Goal: Contribute content: Contribute content

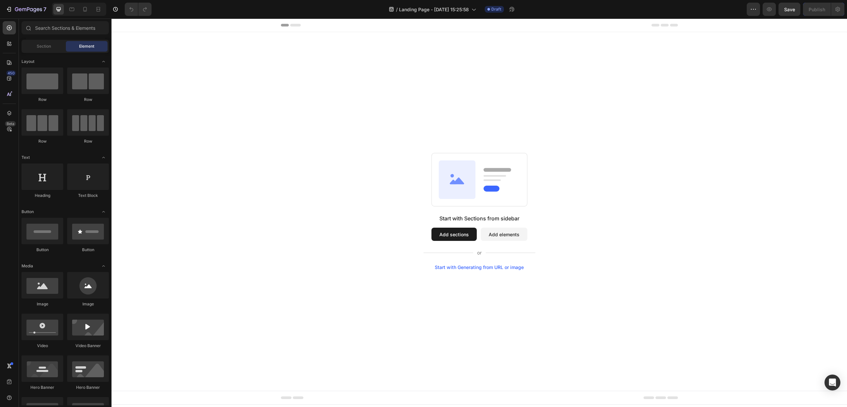
click at [462, 235] on button "Add sections" at bounding box center [453, 234] width 45 height 13
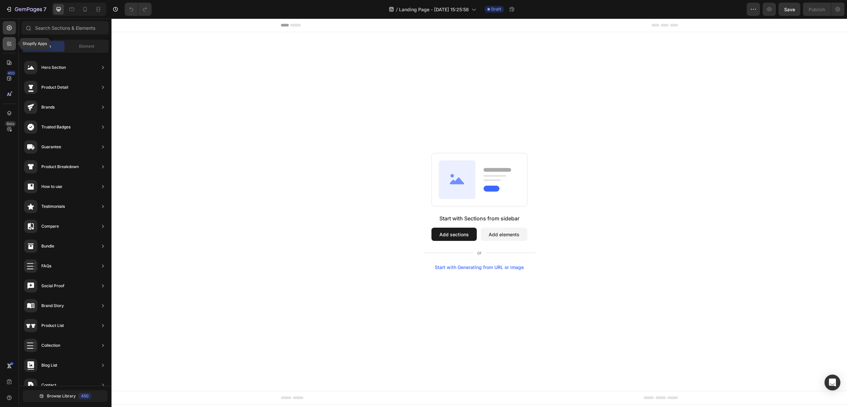
click at [10, 45] on icon at bounding box center [11, 45] width 2 height 2
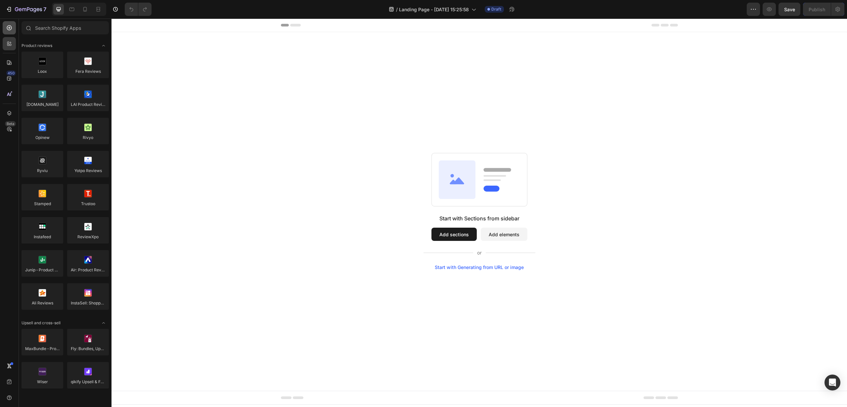
click at [10, 31] on div at bounding box center [9, 27] width 13 height 13
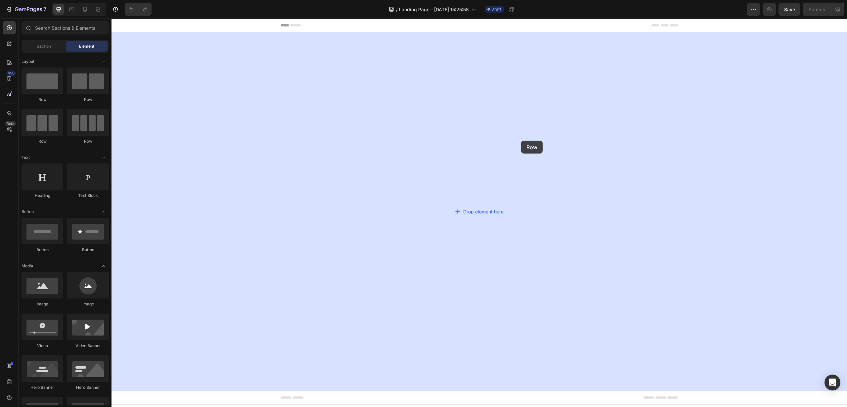
drag, startPoint x: 136, startPoint y: 91, endPoint x: 521, endPoint y: 141, distance: 388.6
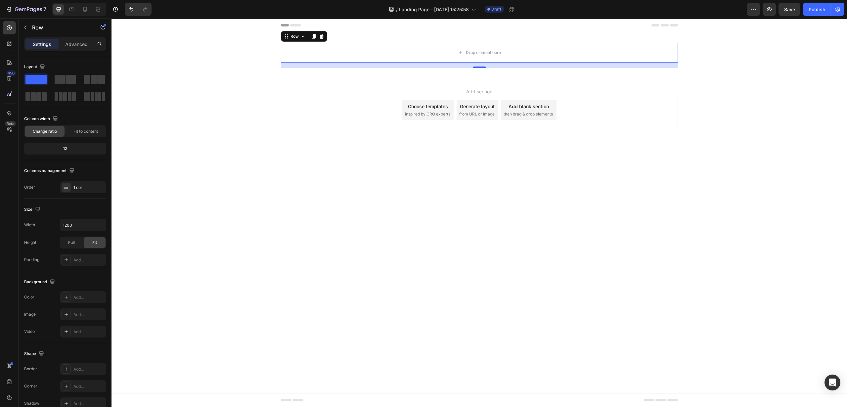
drag, startPoint x: 202, startPoint y: 98, endPoint x: 475, endPoint y: 79, distance: 273.9
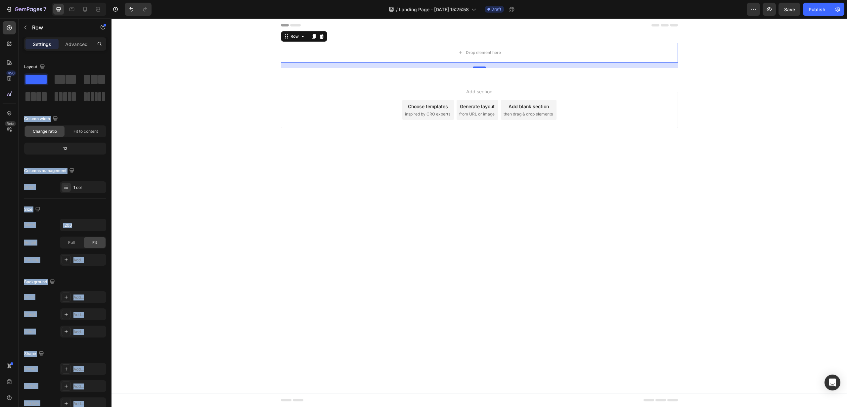
drag, startPoint x: 130, startPoint y: 77, endPoint x: 417, endPoint y: 89, distance: 286.8
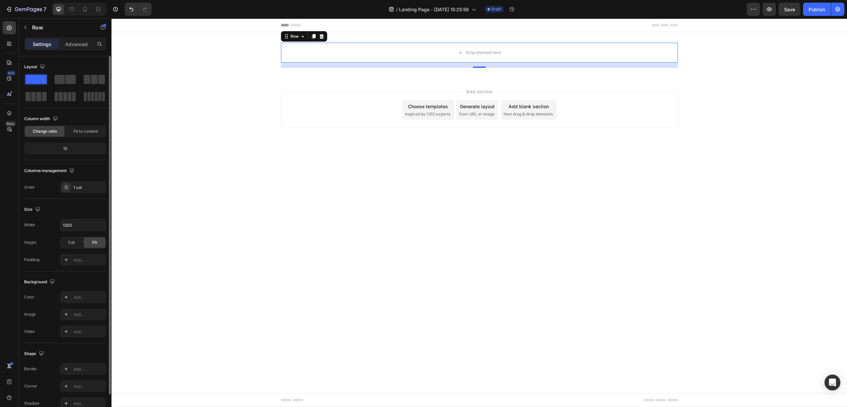
click at [104, 72] on div "Layout" at bounding box center [65, 67] width 82 height 11
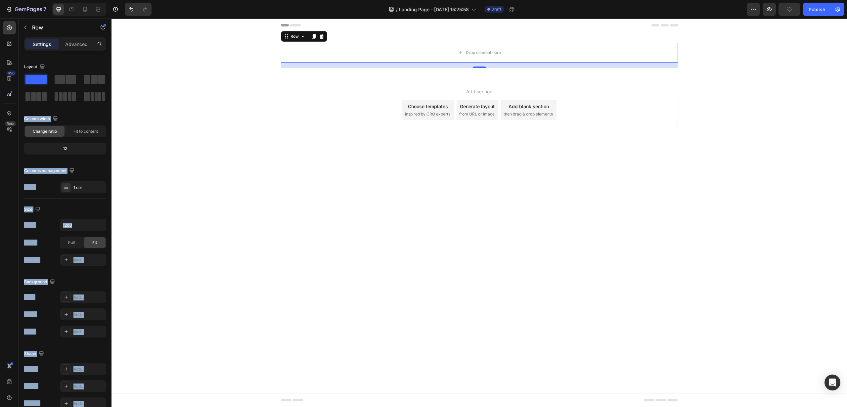
drag, startPoint x: 200, startPoint y: 100, endPoint x: 172, endPoint y: 84, distance: 32.5
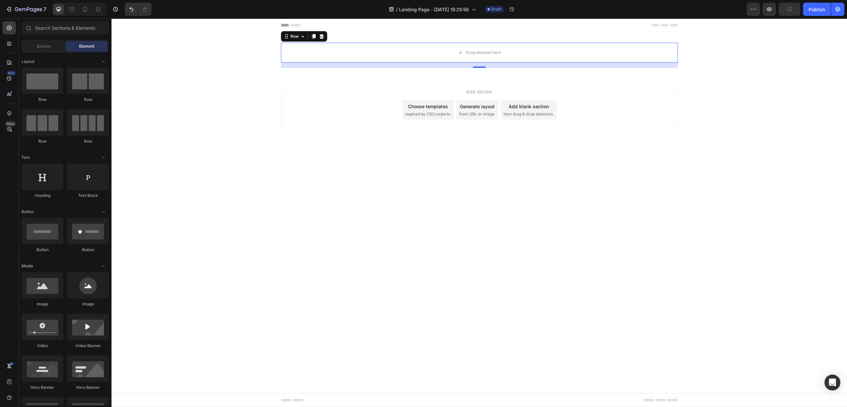
click at [172, 84] on div "Add section Choose templates inspired by CRO experts Generate layout from URL o…" at bounding box center [478, 118] width 735 height 81
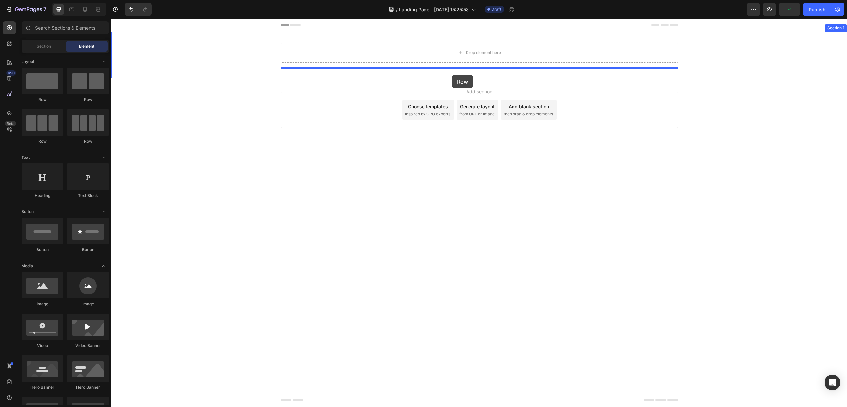
drag, startPoint x: 156, startPoint y: 140, endPoint x: 452, endPoint y: 75, distance: 302.1
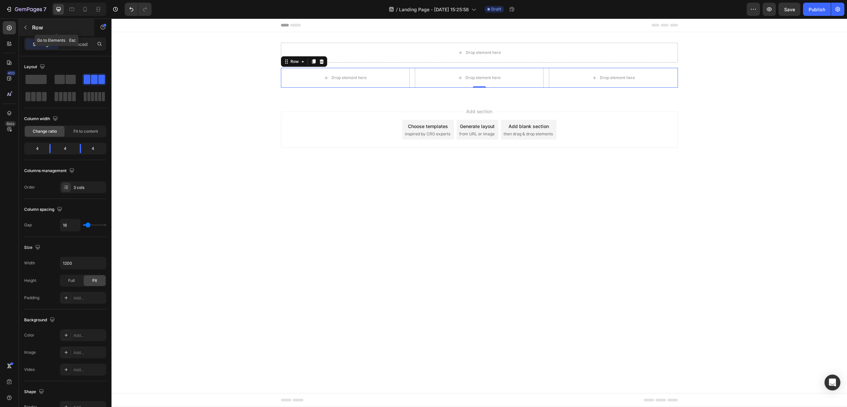
click at [25, 26] on icon "button" at bounding box center [25, 28] width 2 height 4
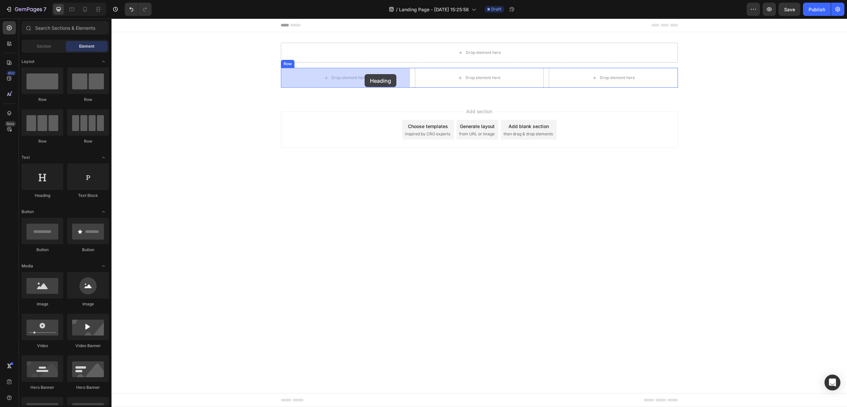
drag, startPoint x: 158, startPoint y: 198, endPoint x: 365, endPoint y: 74, distance: 241.0
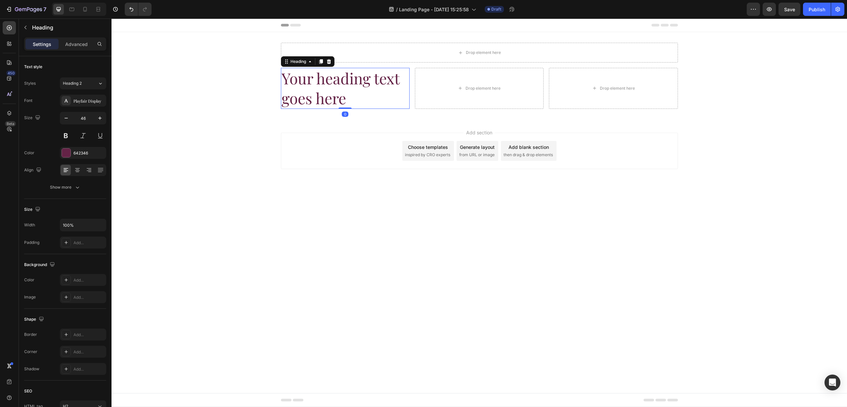
click at [335, 91] on h2 "Your heading text goes here" at bounding box center [345, 88] width 129 height 41
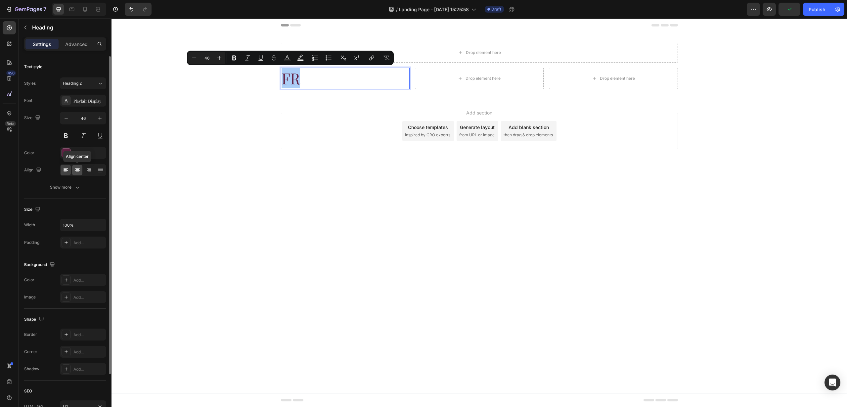
click at [80, 169] on icon at bounding box center [77, 170] width 7 height 7
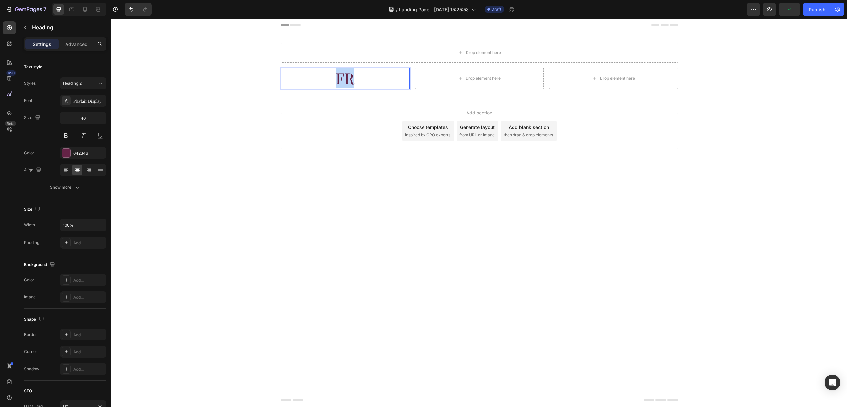
click at [269, 141] on div "Add section Choose templates inspired by CRO experts Generate layout from URL o…" at bounding box center [478, 140] width 735 height 81
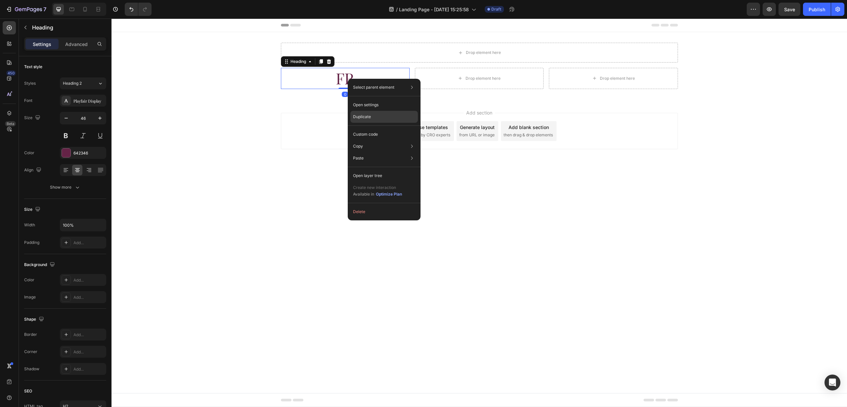
click at [365, 116] on p "Duplicate" at bounding box center [362, 117] width 18 height 6
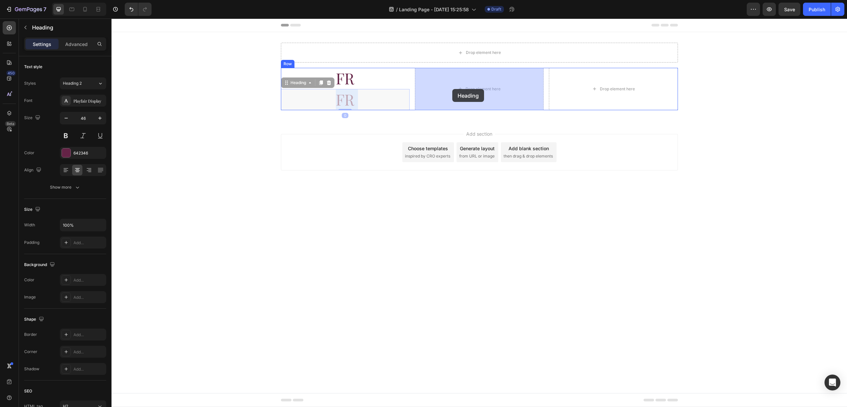
drag, startPoint x: 352, startPoint y: 101, endPoint x: 452, endPoint y: 89, distance: 101.3
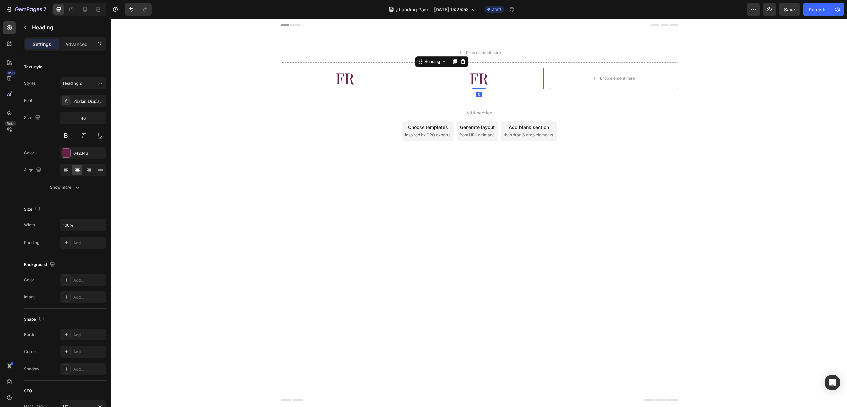
click at [475, 80] on h2 "FR" at bounding box center [479, 78] width 129 height 21
click at [475, 80] on p "FR" at bounding box center [479, 78] width 127 height 20
click at [513, 92] on div "Drop element here Row FR Heading NL Heading 0 Drop element here Row Section 1" at bounding box center [478, 65] width 735 height 67
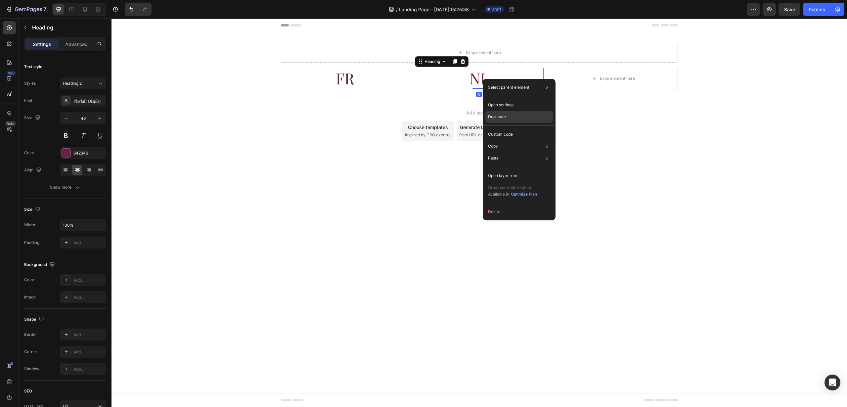
click at [496, 128] on div "Duplicate" at bounding box center [518, 134] width 67 height 12
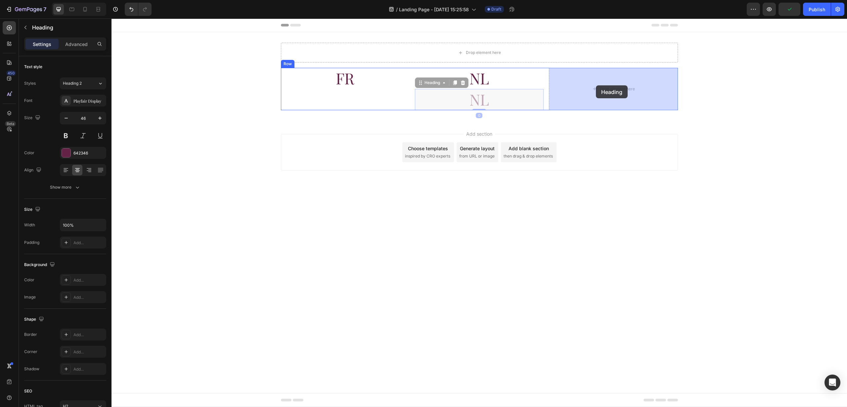
drag, startPoint x: 479, startPoint y: 97, endPoint x: 596, endPoint y: 85, distance: 117.4
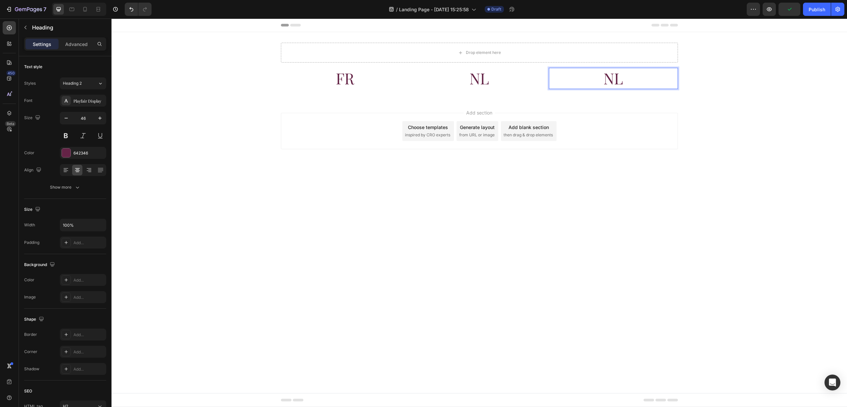
click at [609, 77] on h2 "NL" at bounding box center [613, 78] width 129 height 21
click at [609, 77] on p "NL" at bounding box center [613, 78] width 127 height 20
click at [744, 151] on div "Add section Choose templates inspired by CRO experts Generate layout from URL o…" at bounding box center [478, 140] width 735 height 81
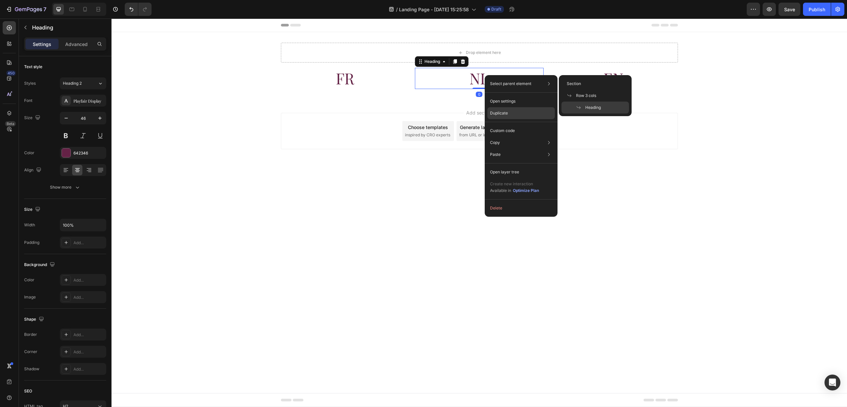
click at [498, 113] on p "Duplicate" at bounding box center [499, 113] width 18 height 6
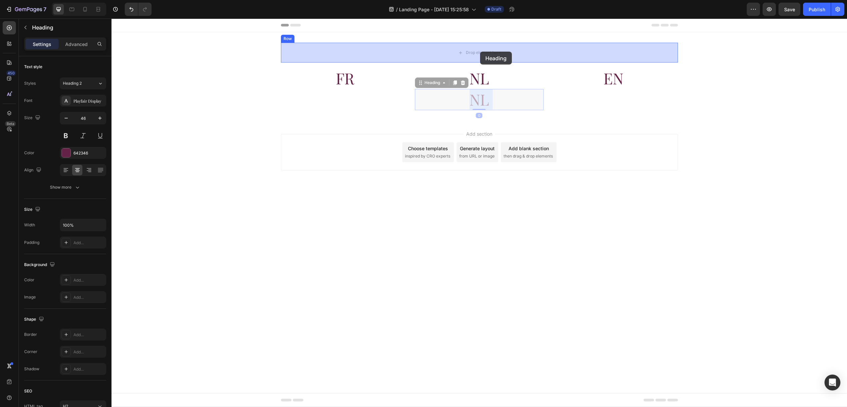
drag, startPoint x: 481, startPoint y: 100, endPoint x: 480, endPoint y: 52, distance: 48.3
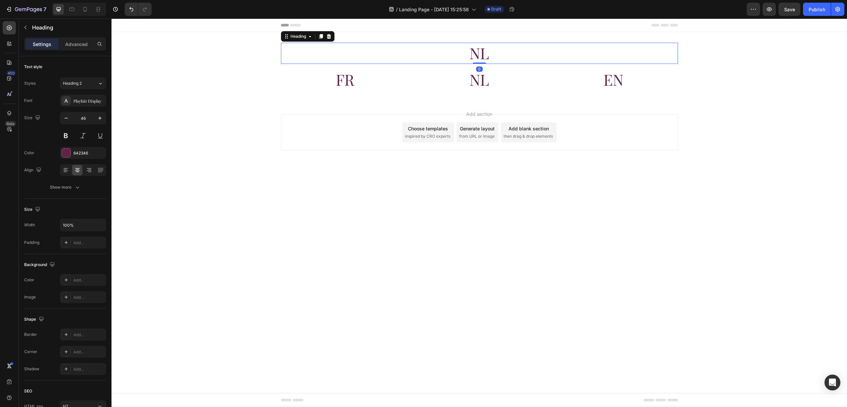
click at [480, 52] on h2 "NL" at bounding box center [479, 53] width 397 height 21
click at [480, 52] on p "NL" at bounding box center [480, 53] width 396 height 20
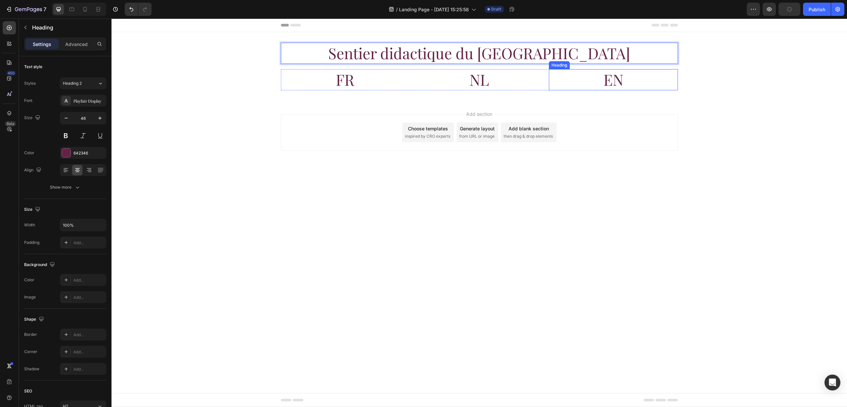
click at [794, 94] on div "Sentier didactique du Domaine de la [GEOGRAPHIC_DATA] Heading 0 Row FR Heading …" at bounding box center [478, 66] width 735 height 69
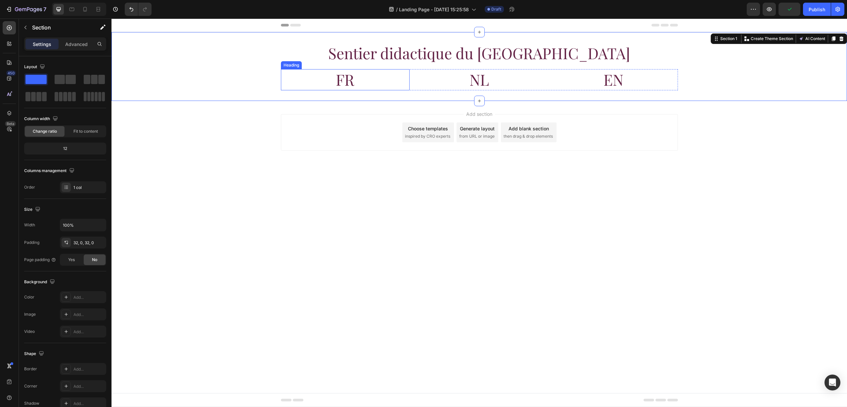
click at [291, 66] on div "Heading" at bounding box center [291, 65] width 18 height 6
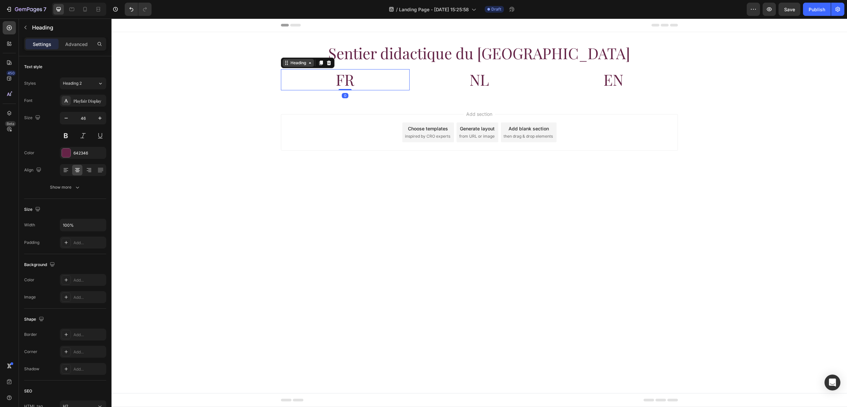
click at [291, 60] on div "Heading" at bounding box center [298, 63] width 18 height 6
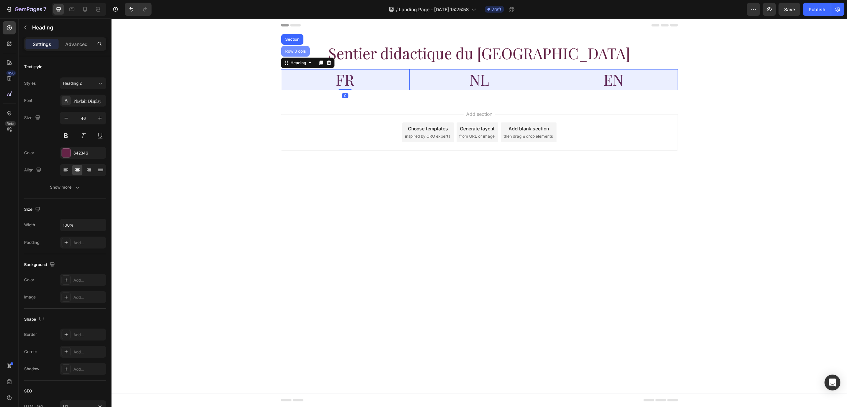
click at [294, 50] on div "Row 3 cols" at bounding box center [295, 51] width 23 height 4
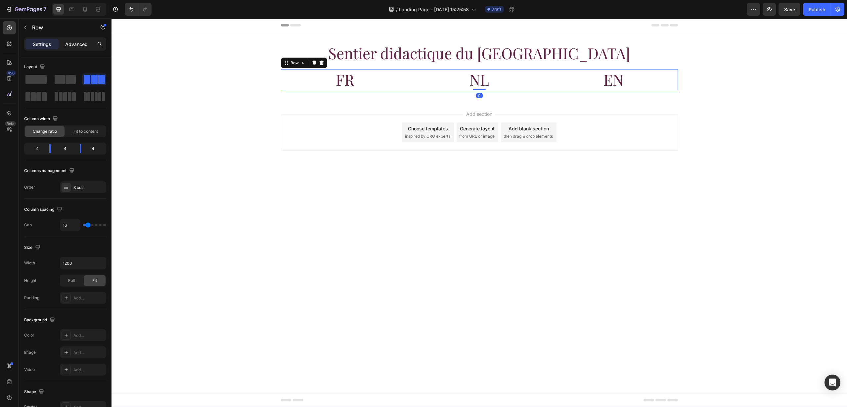
click at [76, 42] on p "Advanced" at bounding box center [76, 44] width 22 height 7
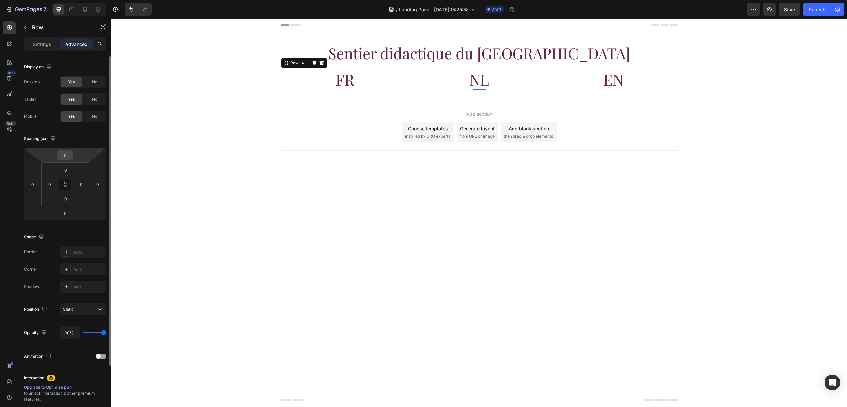
click at [68, 155] on input "0" at bounding box center [65, 155] width 13 height 10
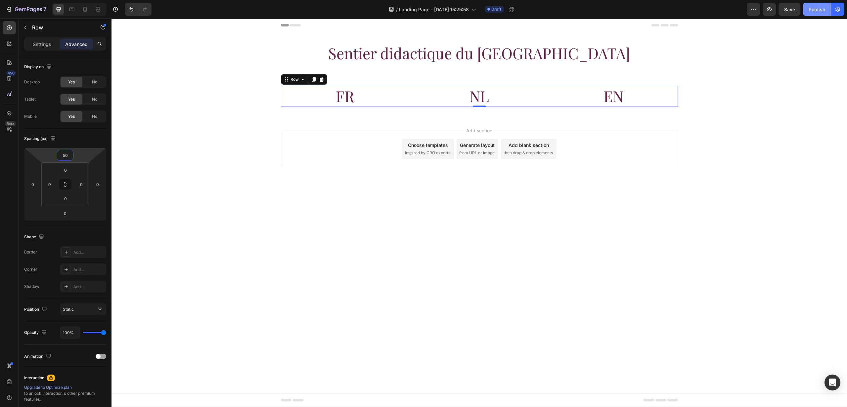
type input "50"
click at [817, 6] on div "Publish" at bounding box center [817, 9] width 17 height 7
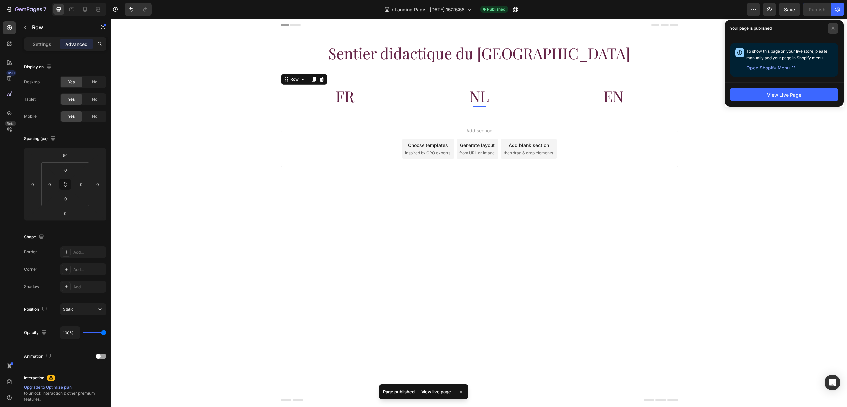
click at [832, 27] on icon at bounding box center [832, 28] width 3 height 3
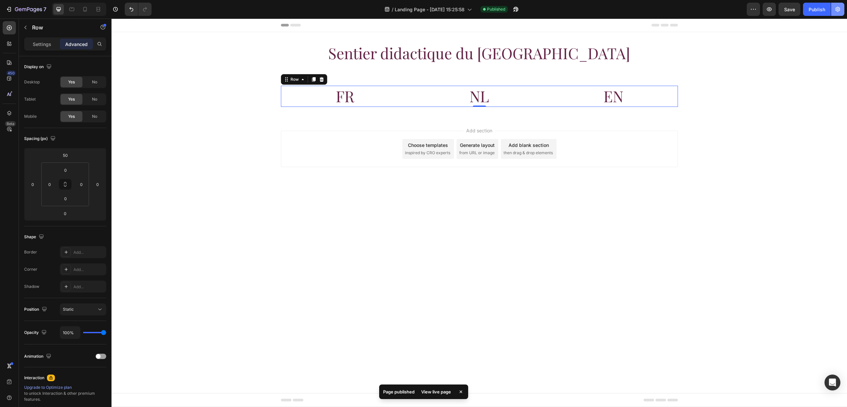
click at [838, 11] on icon "button" at bounding box center [837, 9] width 5 height 5
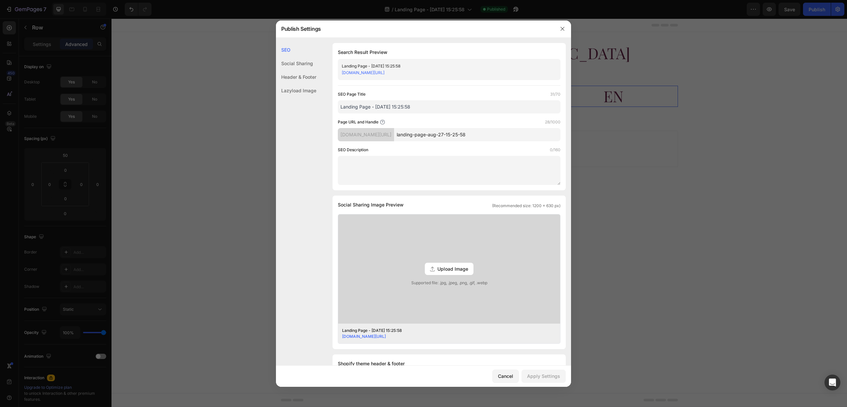
click at [366, 109] on input "Landing Page - [DATE] 15:25:58" at bounding box center [449, 106] width 223 height 13
type input "Sentier didactique du [GEOGRAPHIC_DATA]"
click at [456, 135] on input "landing-page-aug-27-15-25-58" at bounding box center [477, 134] width 166 height 13
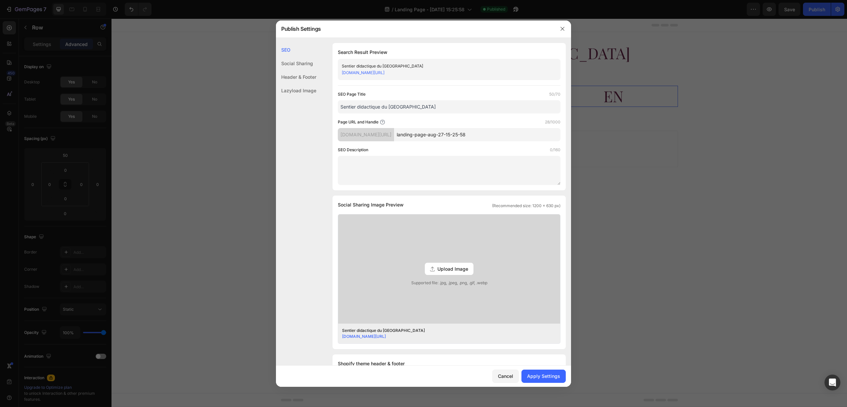
click at [456, 135] on input "landing-page-aug-27-15-25-58" at bounding box center [477, 134] width 166 height 13
type input "sentier-didactique"
click at [562, 372] on button "Apply Settings" at bounding box center [543, 376] width 44 height 13
click at [564, 29] on icon "button" at bounding box center [562, 28] width 5 height 5
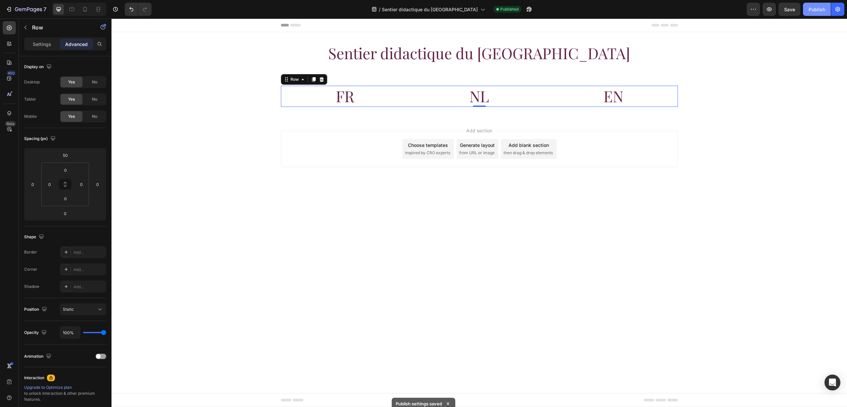
click at [823, 9] on div "Publish" at bounding box center [817, 9] width 17 height 7
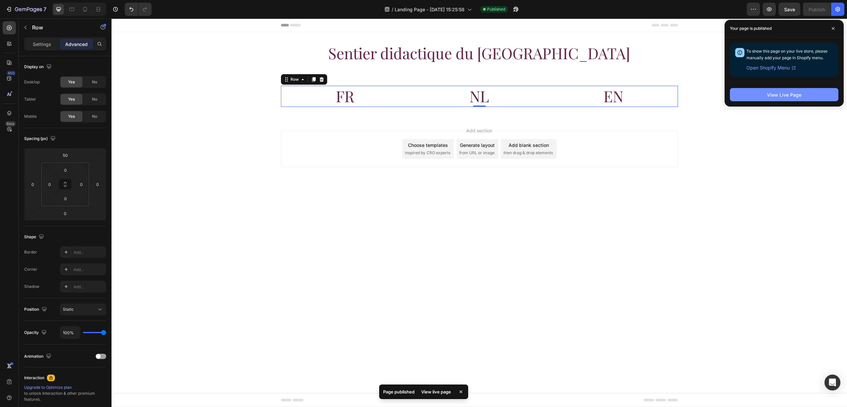
click at [784, 97] on div "View Live Page" at bounding box center [784, 94] width 34 height 7
